Goal: Task Accomplishment & Management: Complete application form

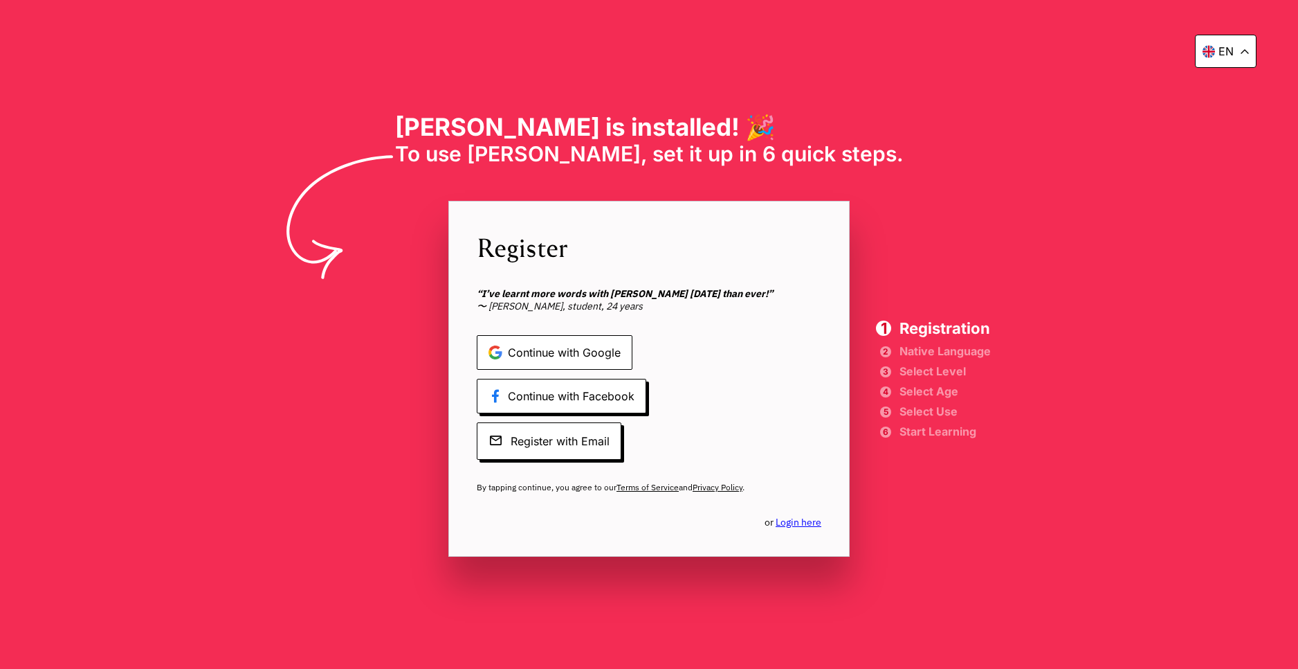
click at [567, 350] on span "Continue with Google" at bounding box center [555, 352] width 156 height 35
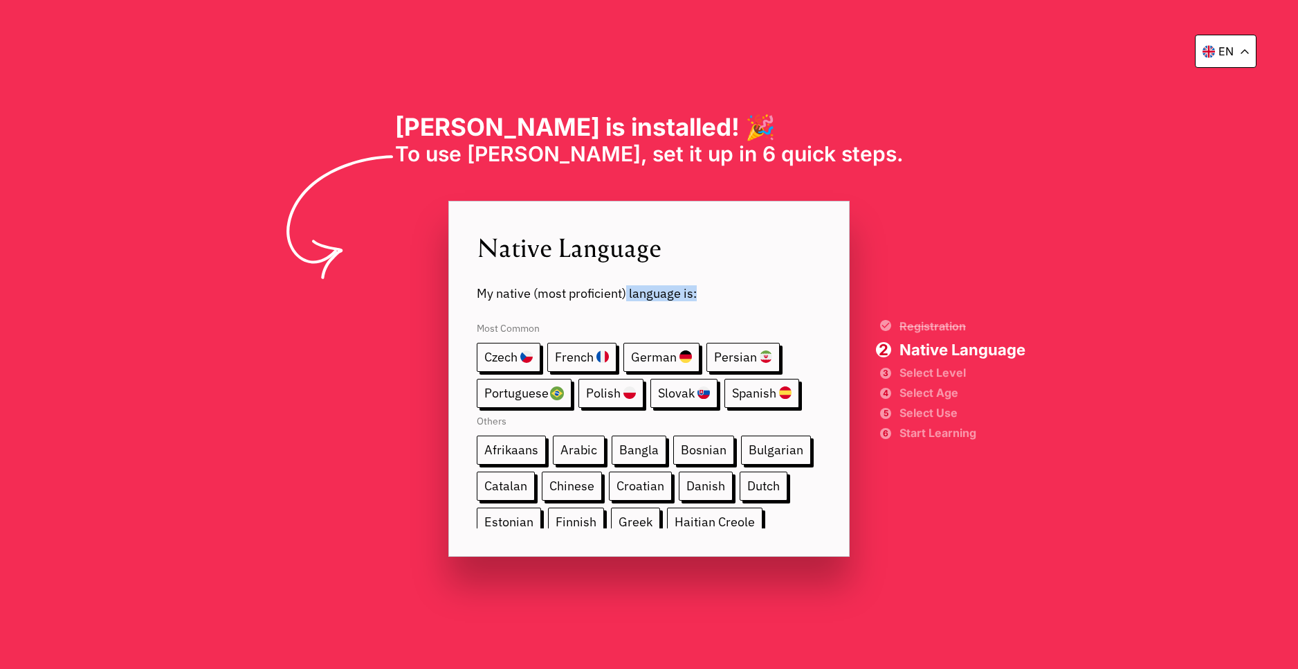
drag, startPoint x: 626, startPoint y: 297, endPoint x: 734, endPoint y: 293, distance: 108.0
click at [734, 293] on span "My native (most proficient) language is:" at bounding box center [649, 282] width 345 height 37
click at [746, 311] on span "Most Common" at bounding box center [649, 325] width 345 height 35
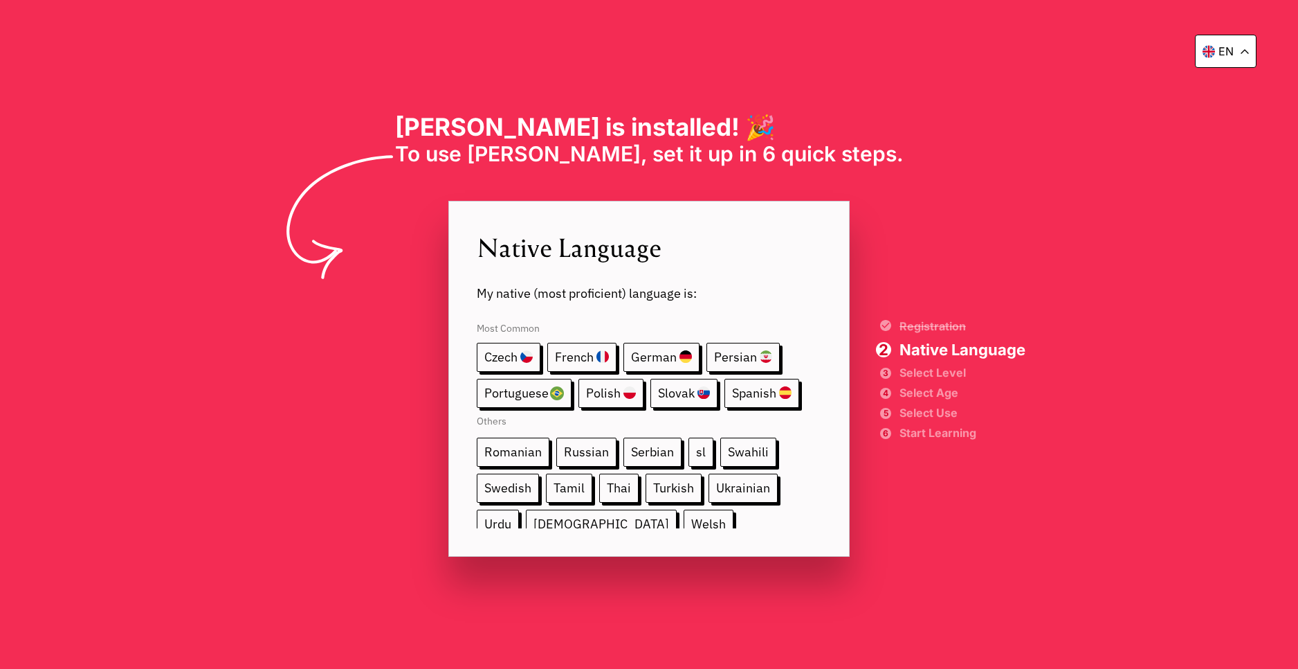
scroll to position [260, 0]
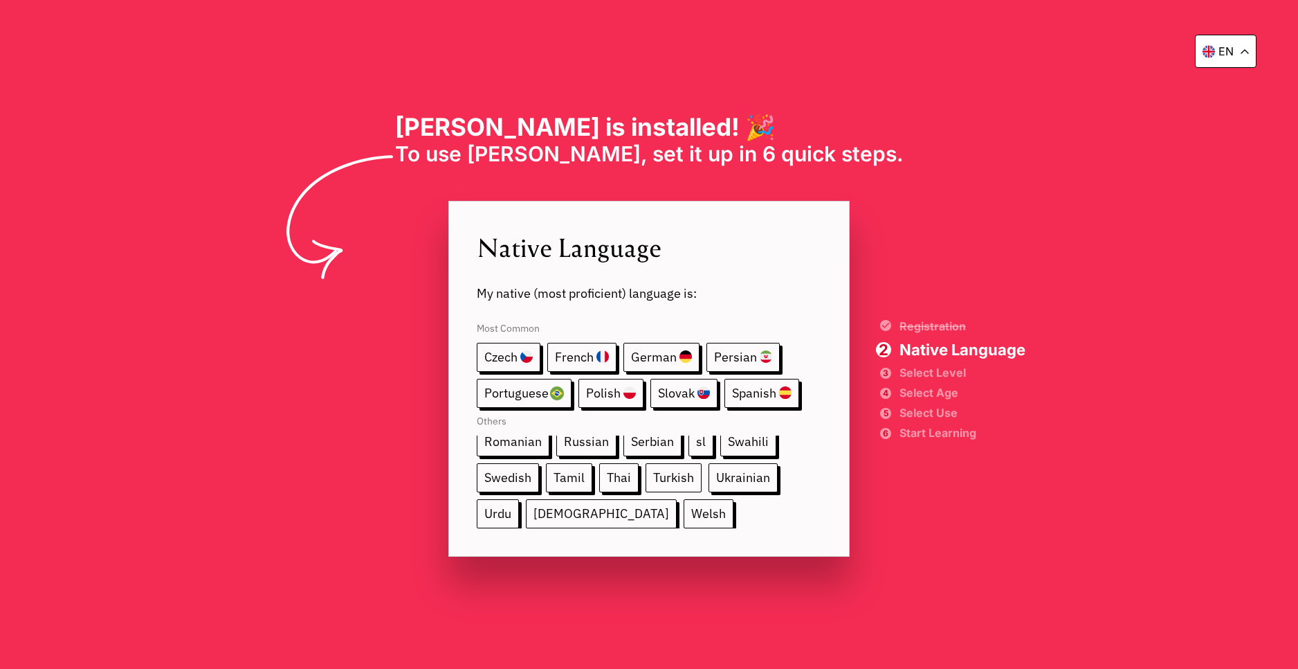
click at [646, 475] on span "Turkish" at bounding box center [674, 477] width 56 height 29
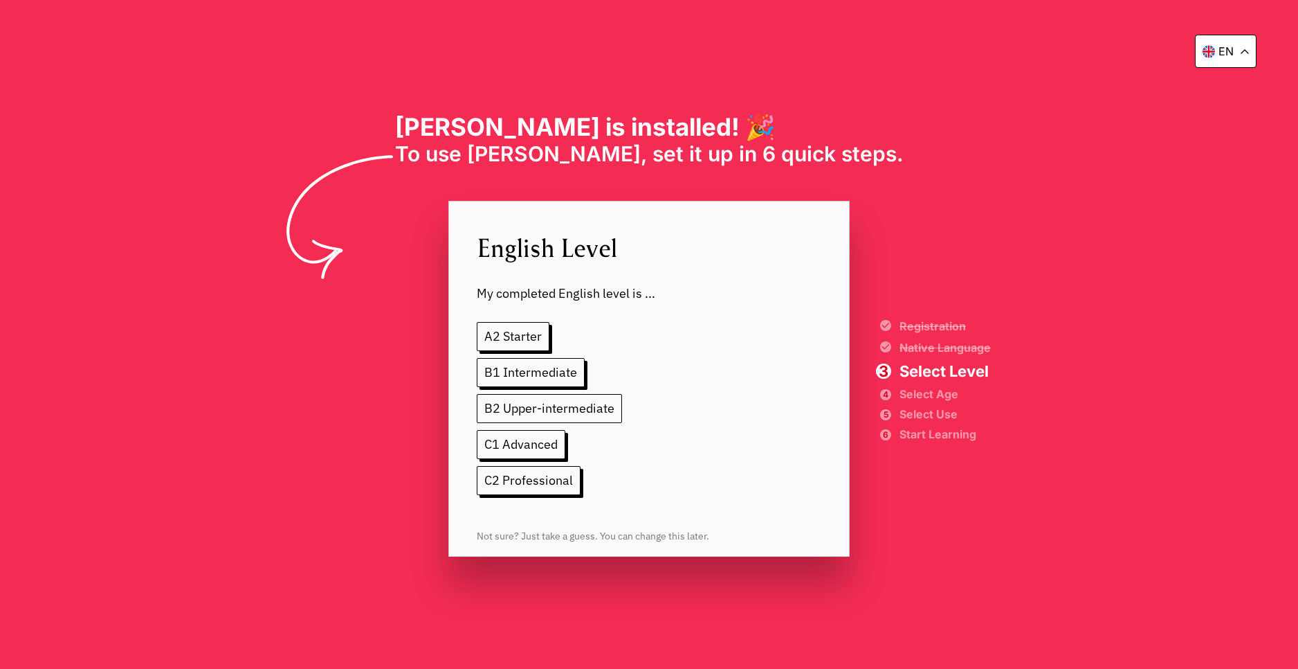
click at [594, 406] on span "B2 Upper-intermediate" at bounding box center [549, 408] width 145 height 29
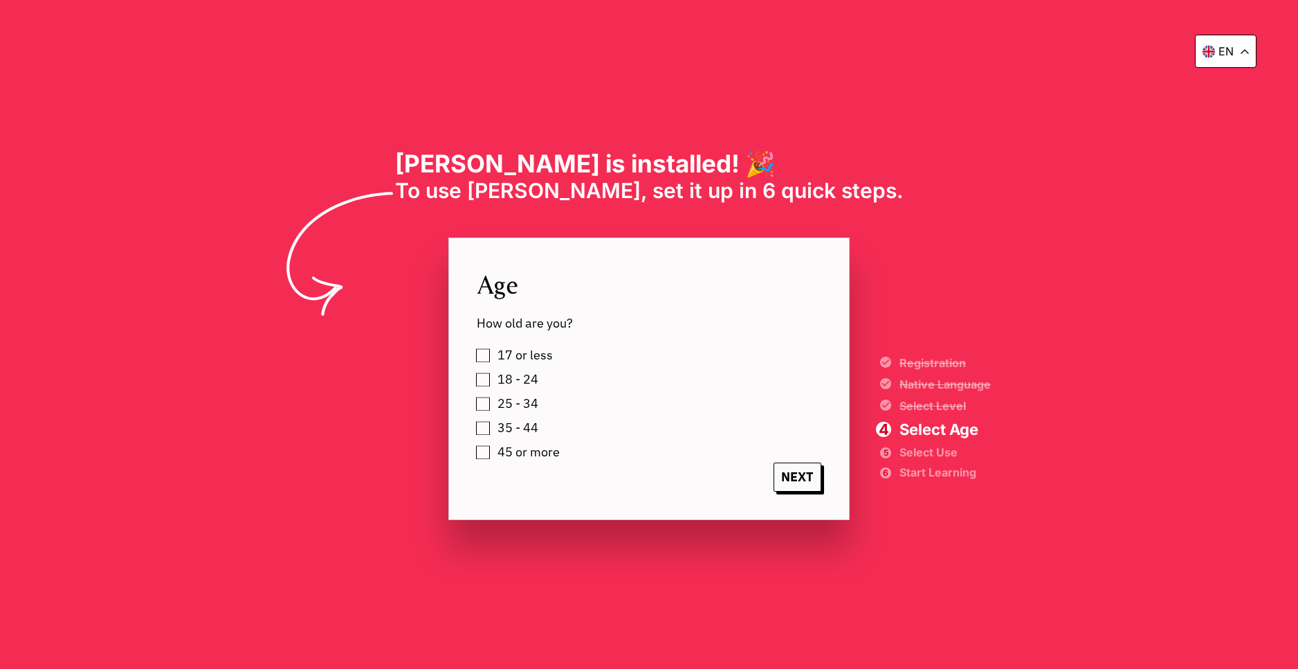
click at [556, 377] on div "18 - 24" at bounding box center [663, 379] width 372 height 21
click at [543, 377] on div "18 - 24" at bounding box center [663, 379] width 372 height 21
click at [519, 376] on span "18 - 24" at bounding box center [518, 379] width 41 height 14
click at [815, 487] on span "NEXT" at bounding box center [798, 476] width 48 height 29
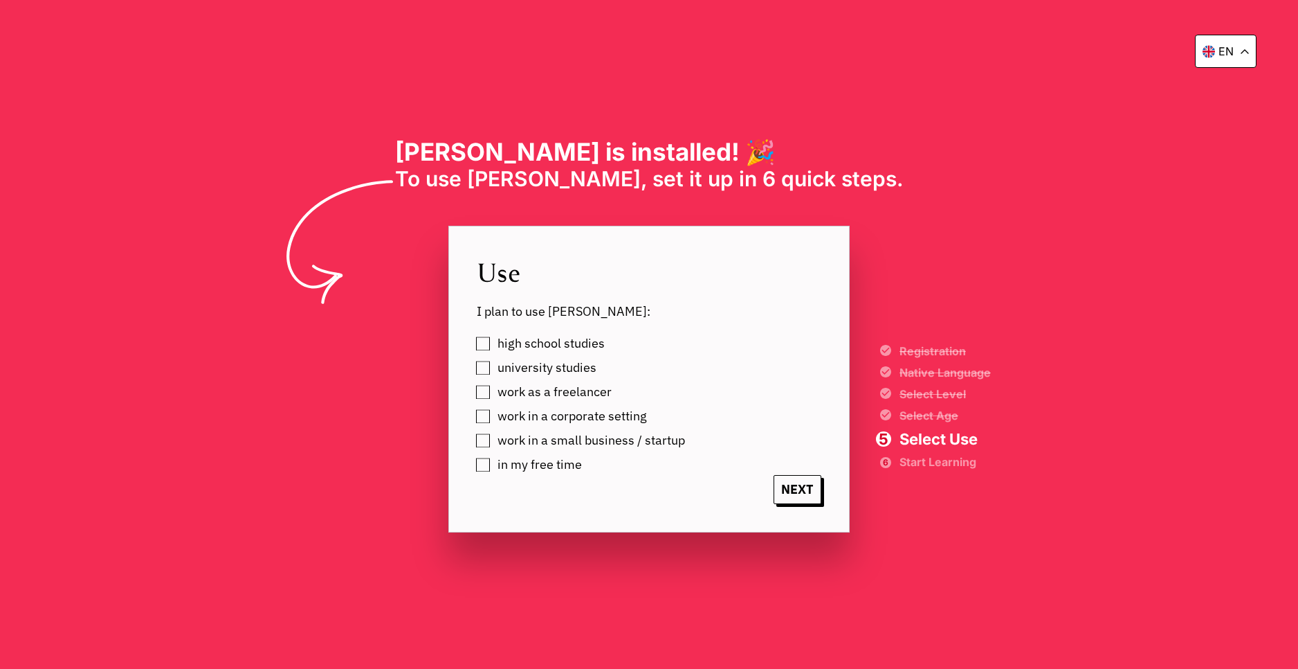
click at [570, 463] on span "in my free time" at bounding box center [540, 464] width 84 height 14
click at [791, 485] on span "NEXT" at bounding box center [798, 489] width 48 height 29
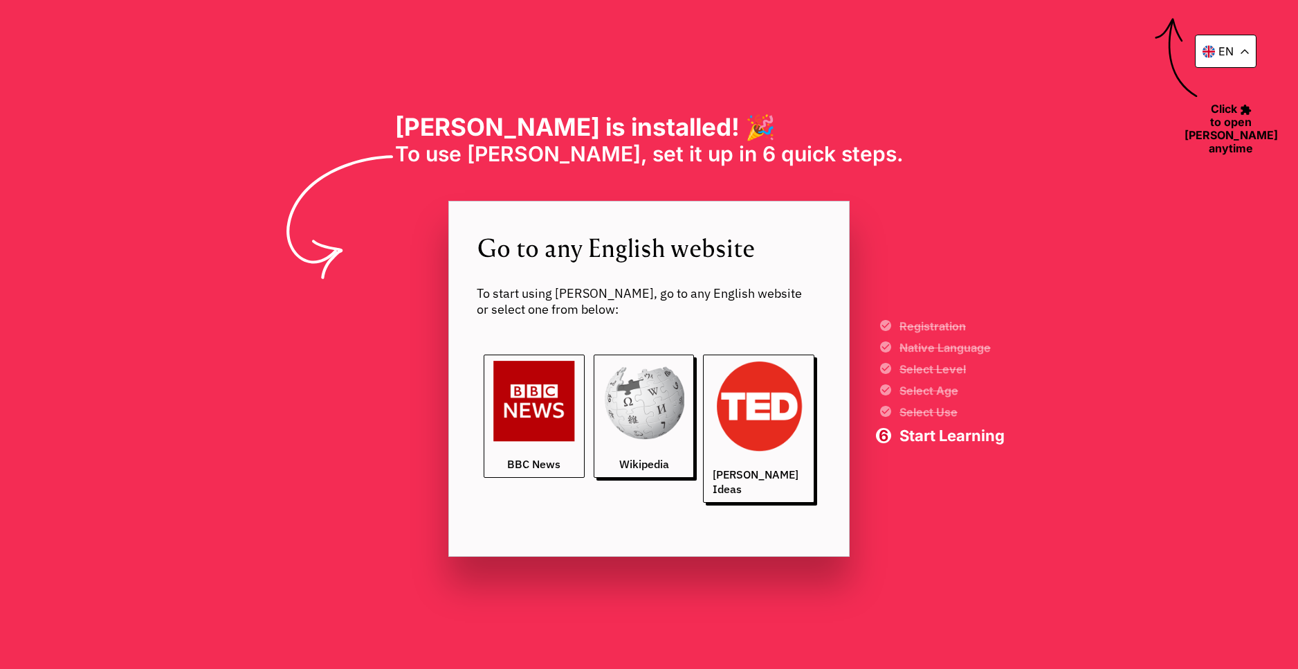
click at [535, 446] on link "BBC News" at bounding box center [534, 416] width 101 height 124
